Goal: Transaction & Acquisition: Purchase product/service

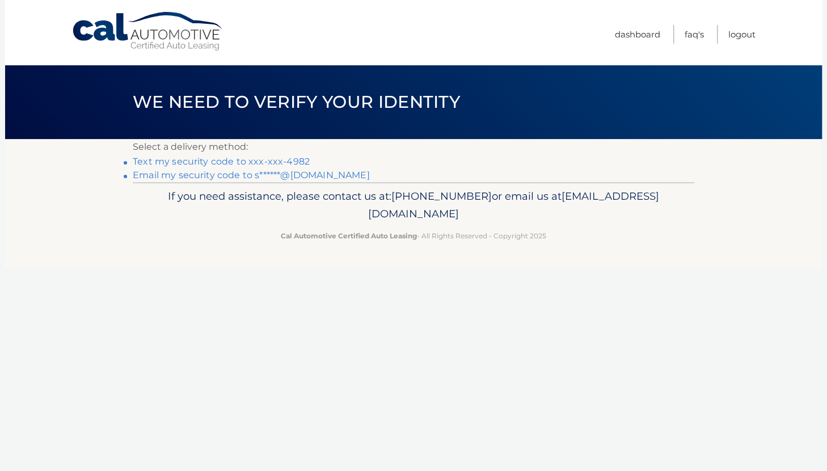
click at [216, 160] on link "Text my security code to xxx-xxx-4982" at bounding box center [221, 161] width 177 height 11
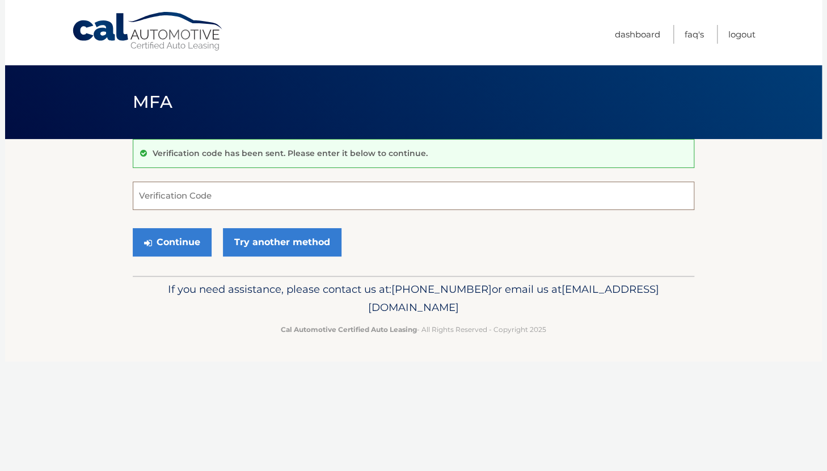
click at [153, 196] on input "Verification Code" at bounding box center [414, 196] width 562 height 28
type input "917565"
click at [163, 240] on button "Continue" at bounding box center [172, 242] width 79 height 28
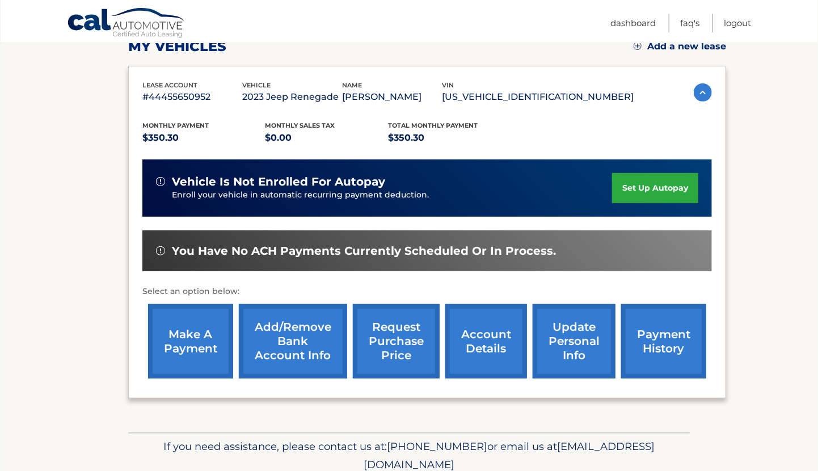
scroll to position [170, 0]
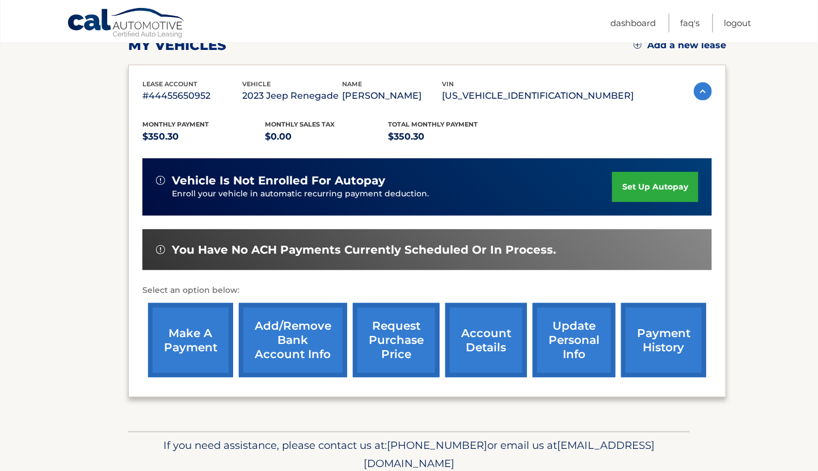
click at [191, 334] on link "make a payment" at bounding box center [190, 340] width 85 height 74
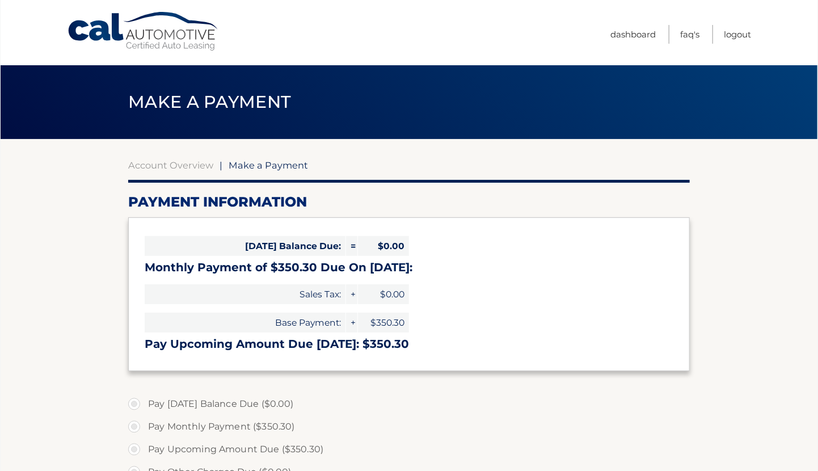
select select "Zjg5Zjk4MjQtZjYyYi00N2I2LWI4ODMtNzYxNGNjODhhMzA4"
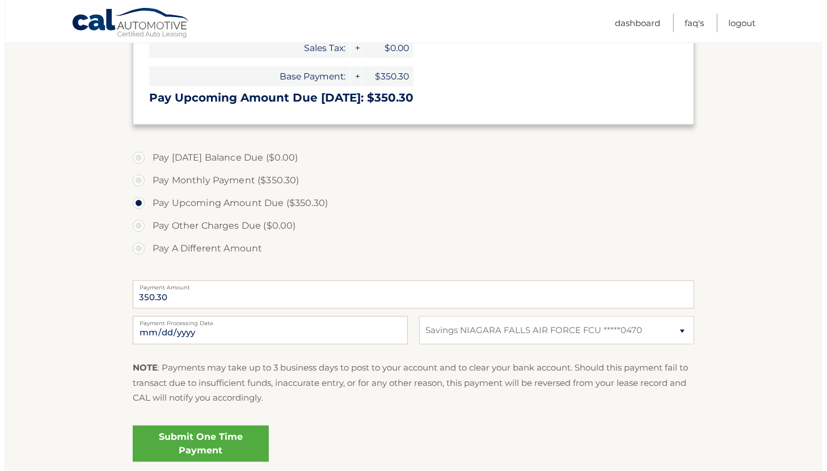
scroll to position [284, 0]
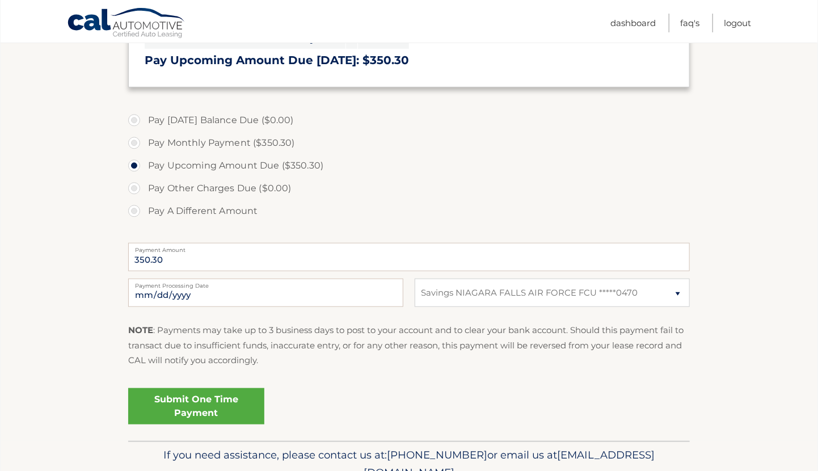
click at [198, 406] on link "Submit One Time Payment" at bounding box center [196, 406] width 136 height 36
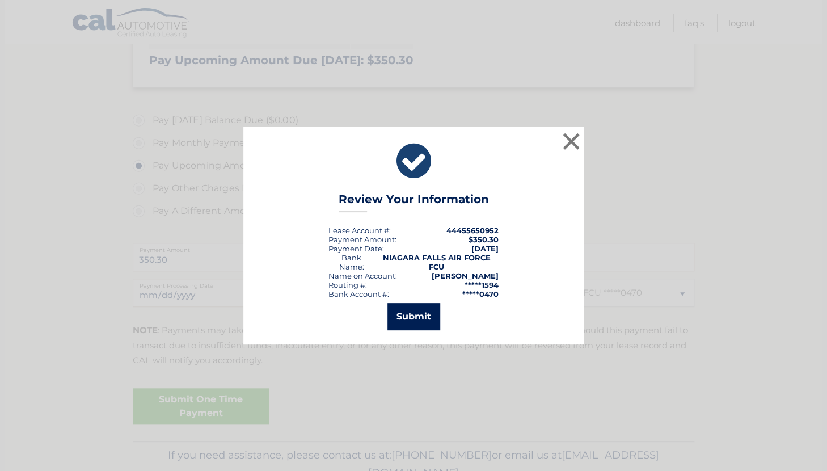
click at [420, 314] on button "Submit" at bounding box center [414, 316] width 53 height 27
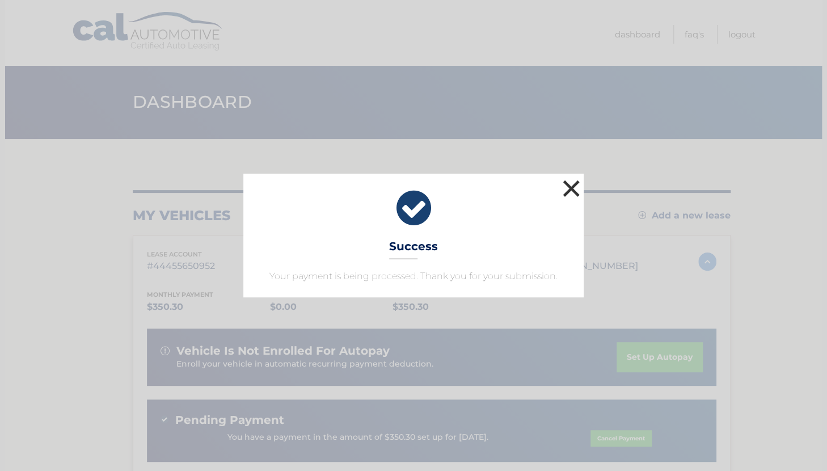
click at [571, 187] on button "×" at bounding box center [571, 188] width 23 height 23
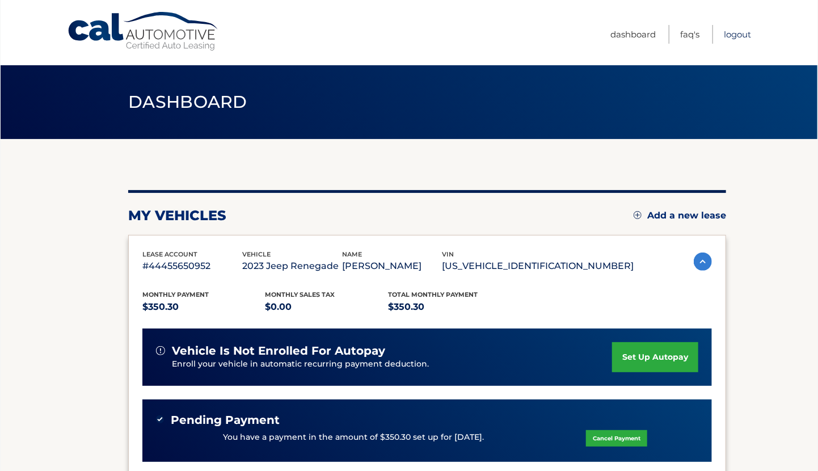
click at [740, 31] on link "Logout" at bounding box center [737, 34] width 27 height 19
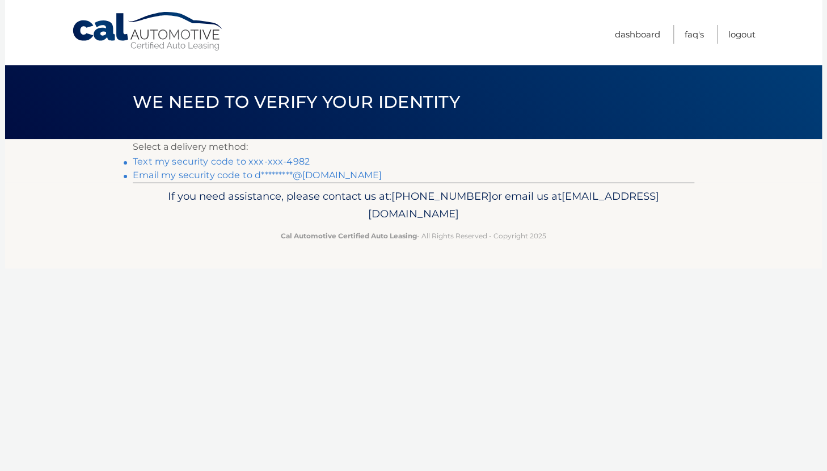
click at [185, 159] on link "Text my security code to xxx-xxx-4982" at bounding box center [221, 161] width 177 height 11
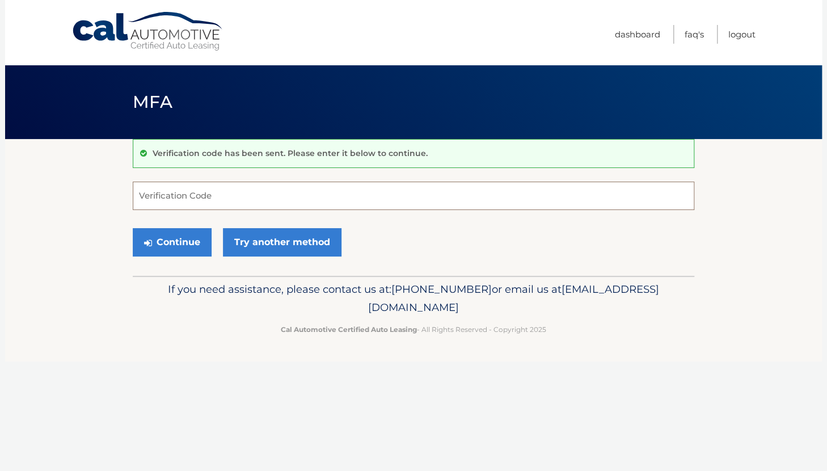
click at [158, 193] on input "Verification Code" at bounding box center [414, 196] width 562 height 28
type input "310310"
click at [167, 241] on button "Continue" at bounding box center [172, 242] width 79 height 28
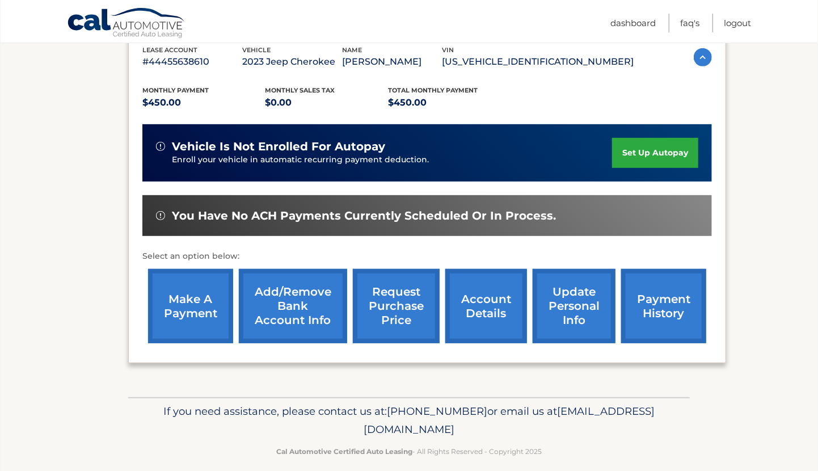
scroll to position [215, 0]
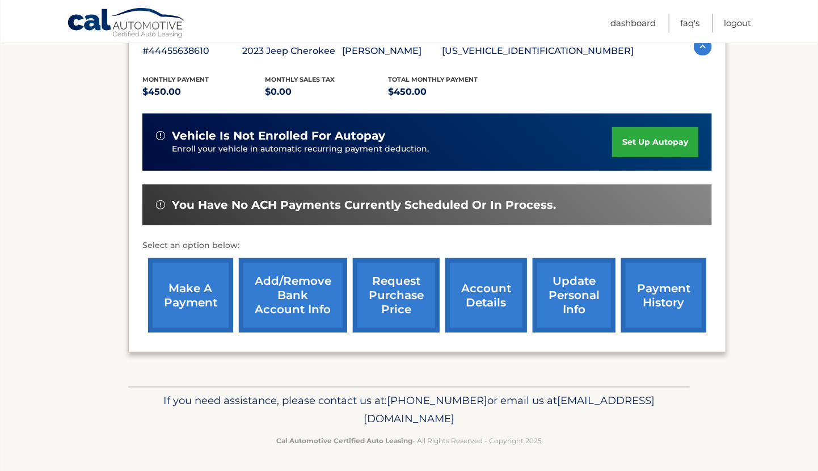
click at [196, 296] on link "make a payment" at bounding box center [190, 295] width 85 height 74
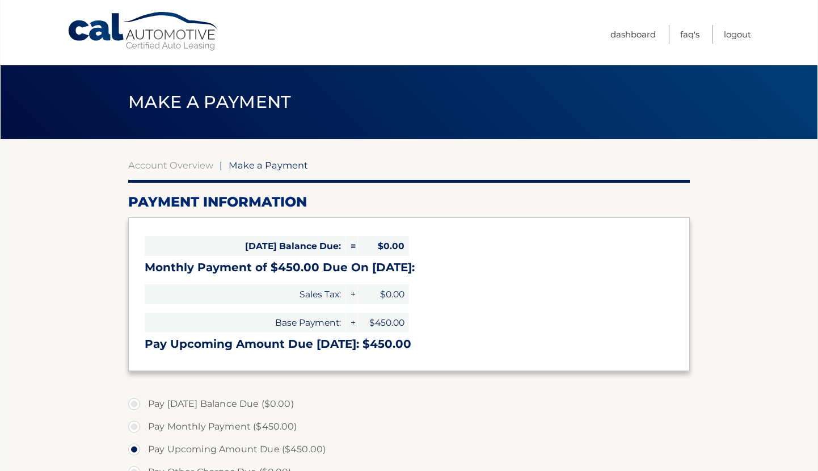
select select "MzExYjUzZWYtMzI4YS00MGIxLWI0ZTgtZGE2Y2NlZWY5MjM5"
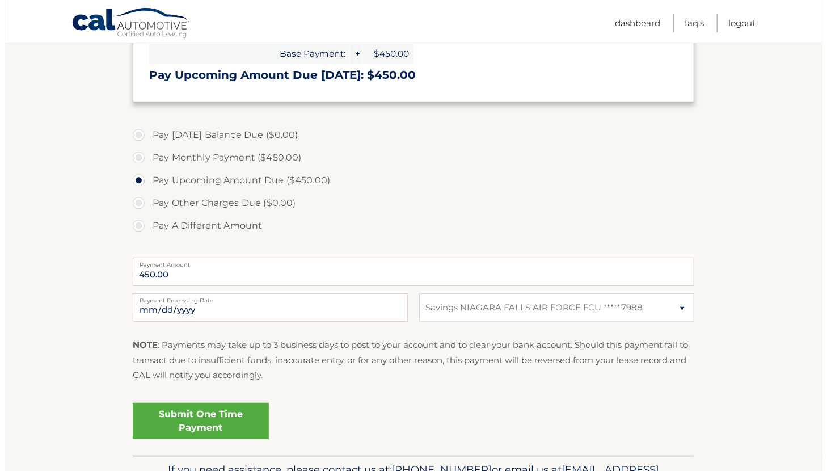
scroll to position [339, 0]
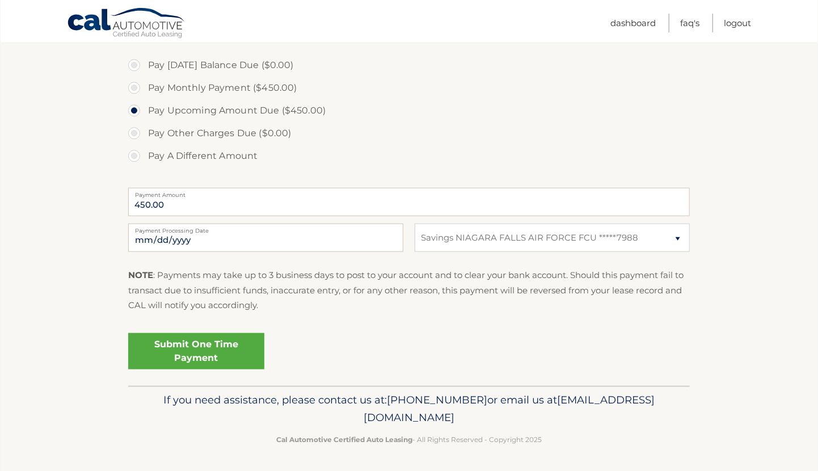
click at [193, 352] on link "Submit One Time Payment" at bounding box center [196, 351] width 136 height 36
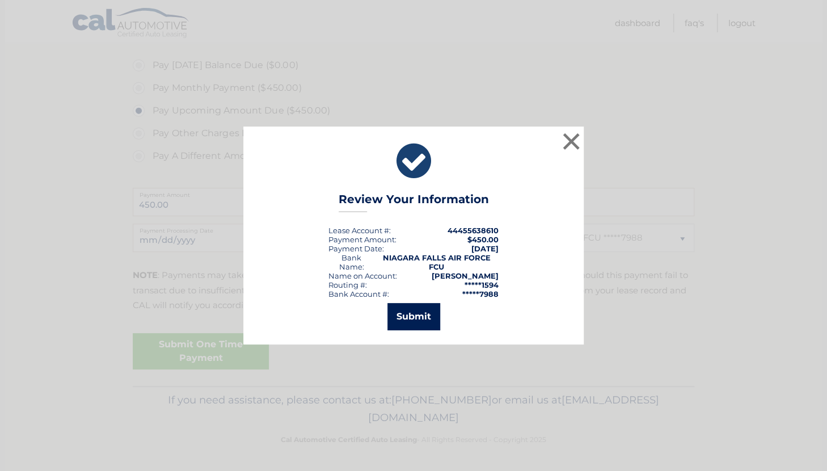
click at [418, 313] on button "Submit" at bounding box center [414, 316] width 53 height 27
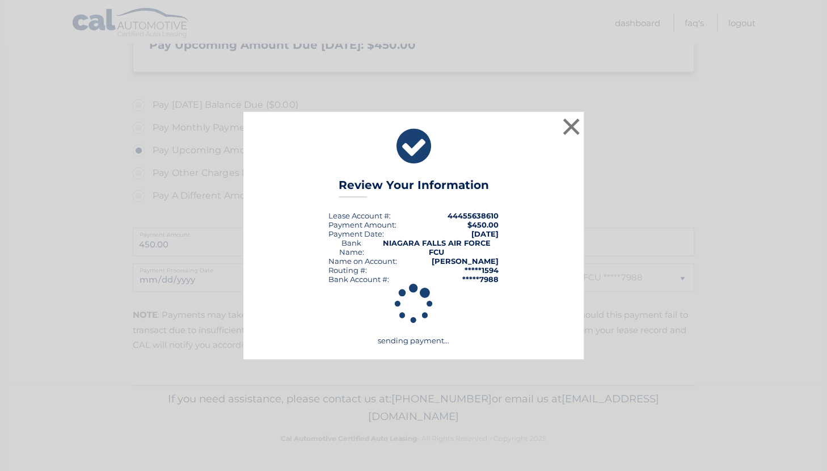
scroll to position [298, 0]
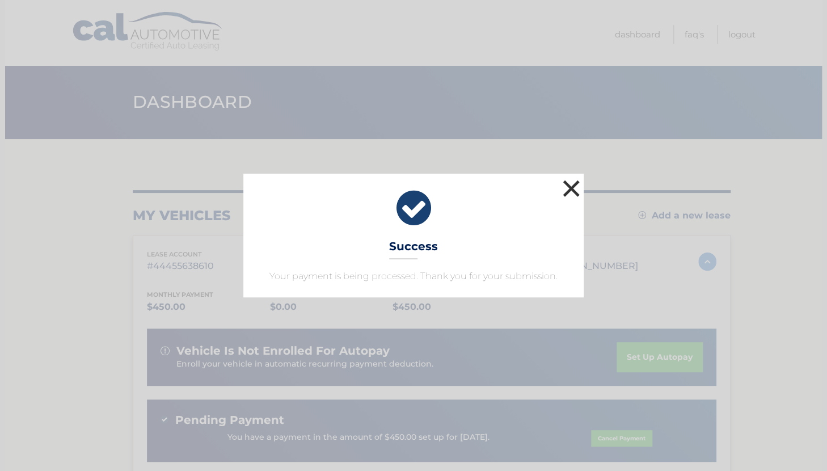
click at [569, 184] on button "×" at bounding box center [571, 188] width 23 height 23
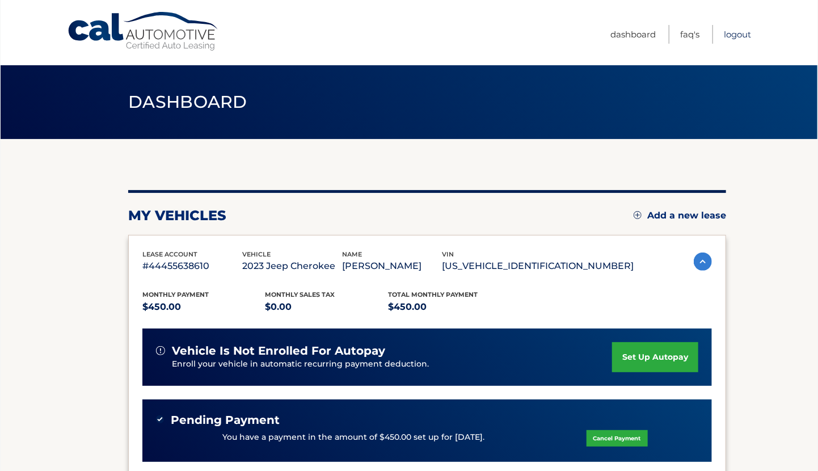
click at [735, 33] on link "Logout" at bounding box center [737, 34] width 27 height 19
